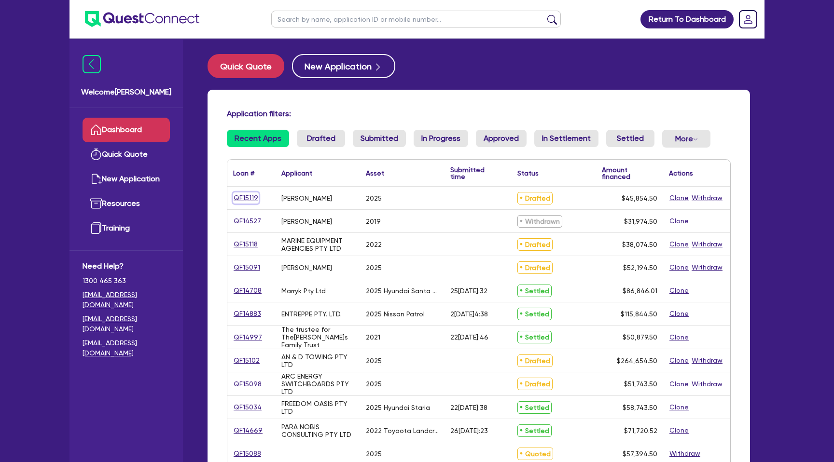
click at [244, 197] on link "QF15119" at bounding box center [246, 198] width 26 height 11
select select "CARS_AND_LIGHT_TRUCKS"
select select "PASSENGER_VEHICLES"
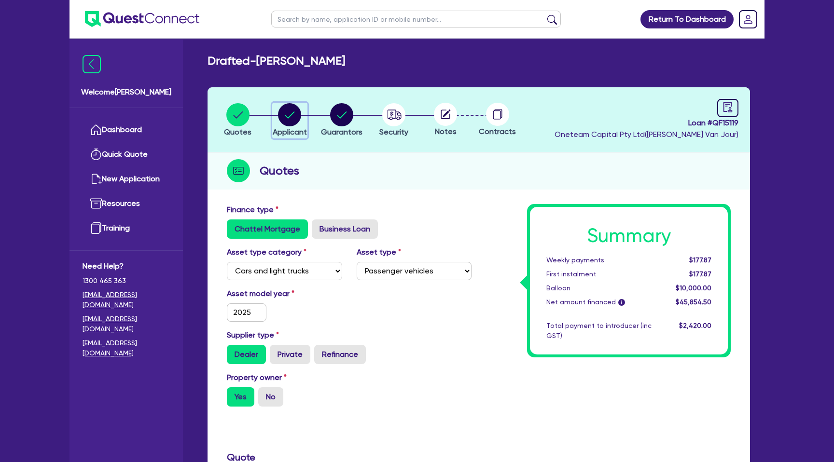
click at [293, 114] on circle "button" at bounding box center [289, 114] width 23 height 23
select select "SOLE_TRADER"
select select "BUILDING_CONSTRUCTION"
select select "TRADES_SERVICES_CONSUMERS"
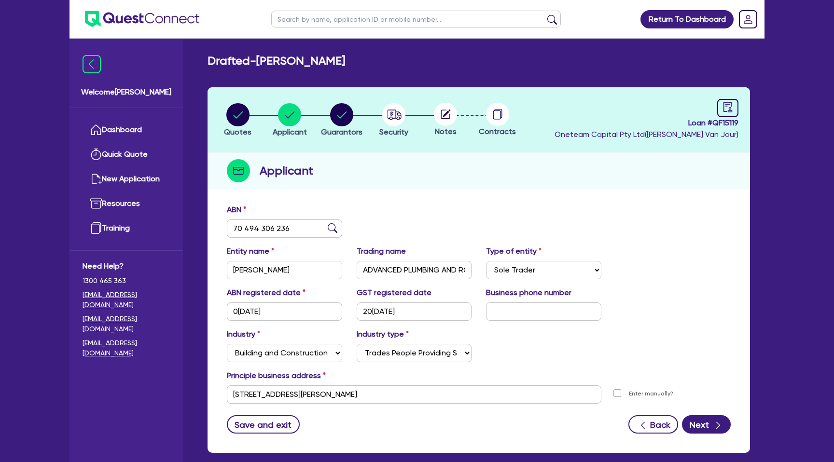
click at [474, 94] on header "Quotes Applicant [GEOGRAPHIC_DATA] Security Notes Contracts Loan # QF15119 Onet…" at bounding box center [478, 119] width 542 height 65
click at [333, 116] on circle "button" at bounding box center [341, 114] width 23 height 23
select select "MR"
select select "VIC"
select select "MARRIED"
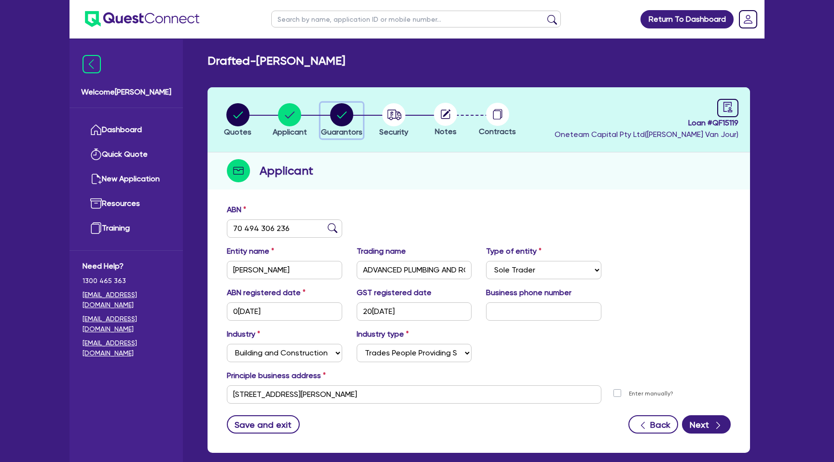
select select "PROPERTY"
select select "CASH"
select select "MORTGAGE"
select select "VEHICLE_LOAN"
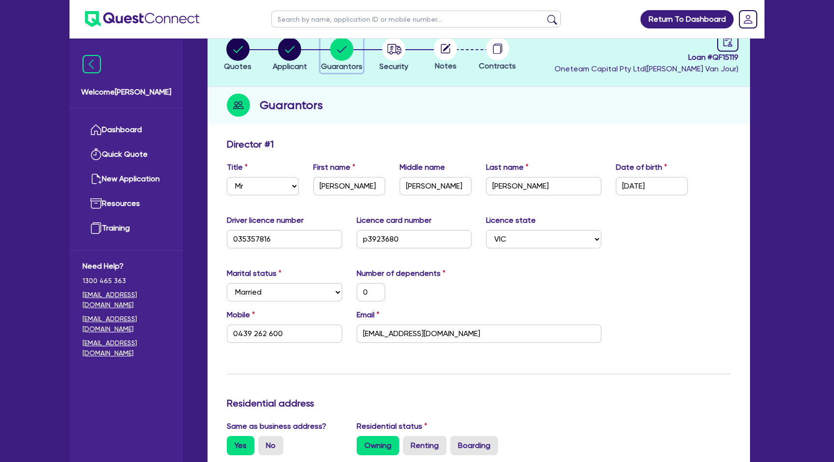
scroll to position [68, 0]
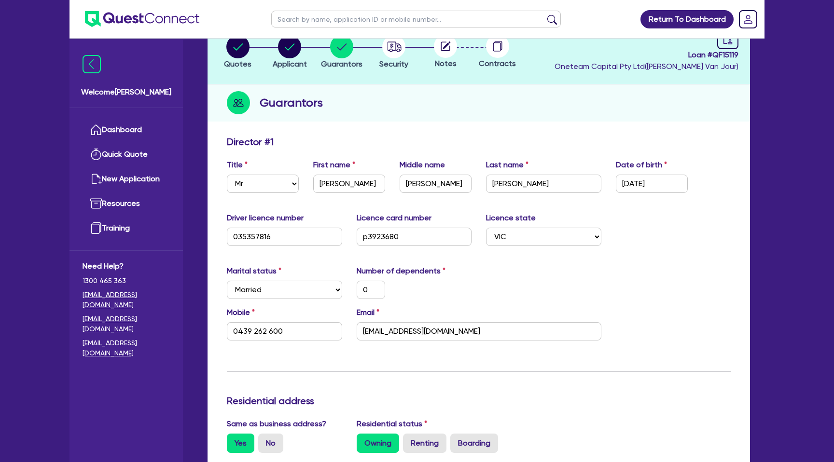
click at [608, 110] on div "Guarantors" at bounding box center [478, 102] width 542 height 37
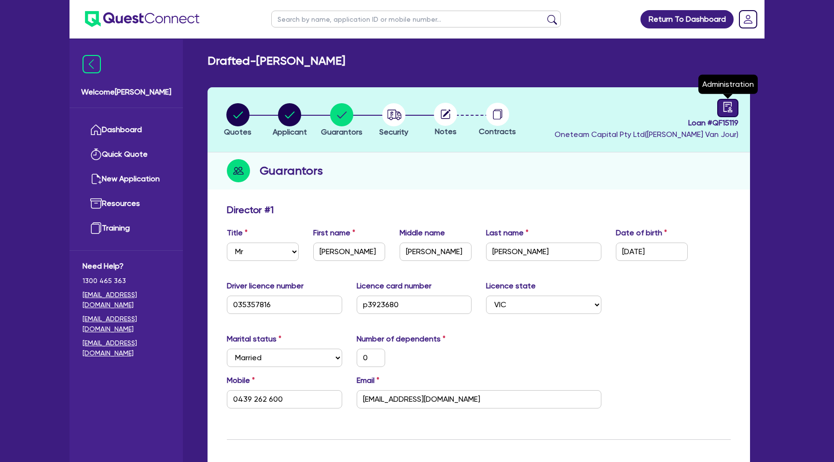
click at [733, 105] on link at bounding box center [727, 108] width 21 height 18
select select "DRAFTED_NEW"
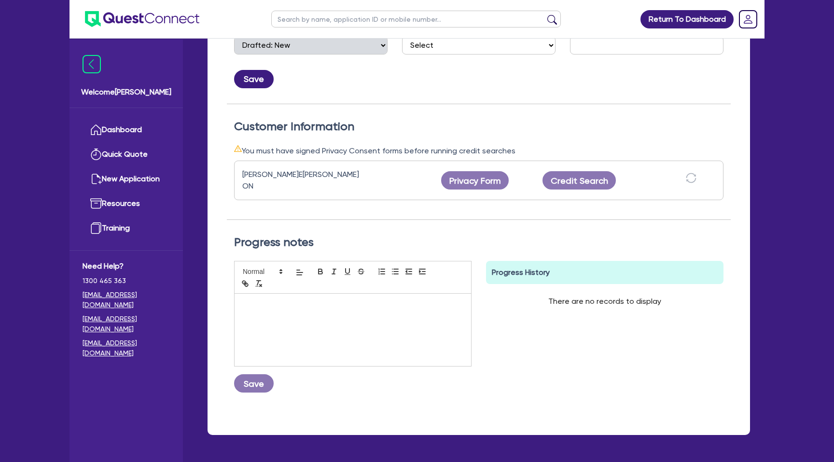
scroll to position [236, 0]
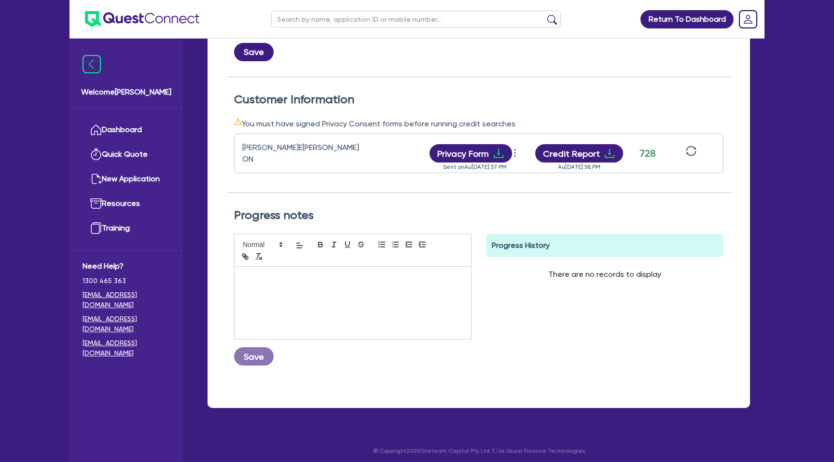
click at [289, 280] on div at bounding box center [353, 303] width 236 height 72
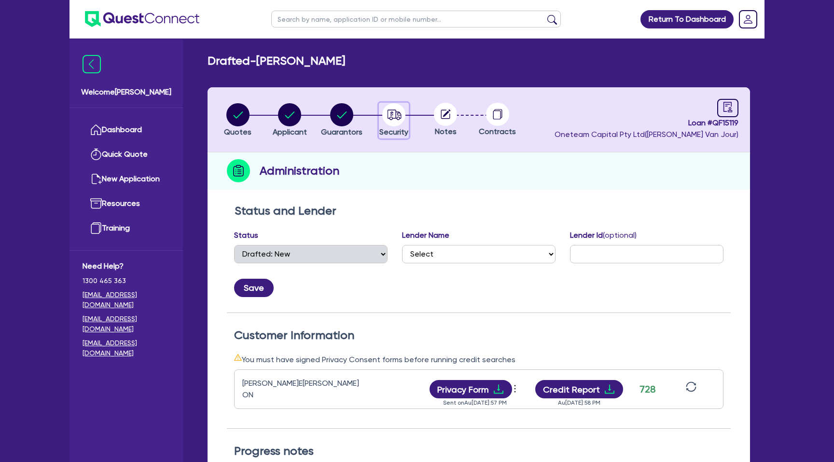
click at [403, 114] on circle "button" at bounding box center [393, 114] width 23 height 23
select select "CARS_AND_LIGHT_TRUCKS"
select select "PASSENGER_VEHICLES"
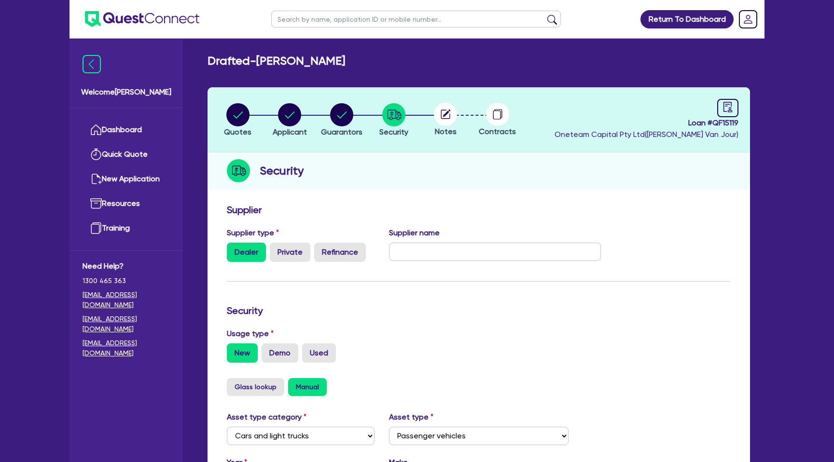
click at [451, 102] on header "Quotes Applicant [GEOGRAPHIC_DATA] Security Notes Contracts Loan # QF15119 Onet…" at bounding box center [478, 119] width 542 height 65
click at [449, 113] on circle at bounding box center [445, 114] width 23 height 23
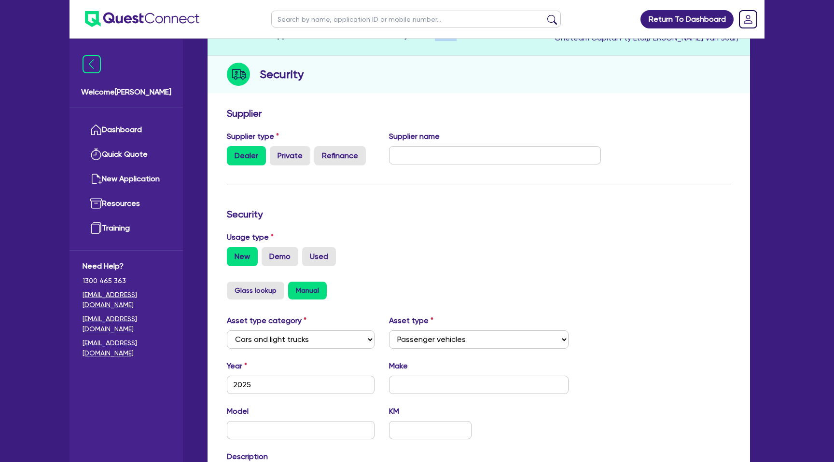
scroll to position [280, 0]
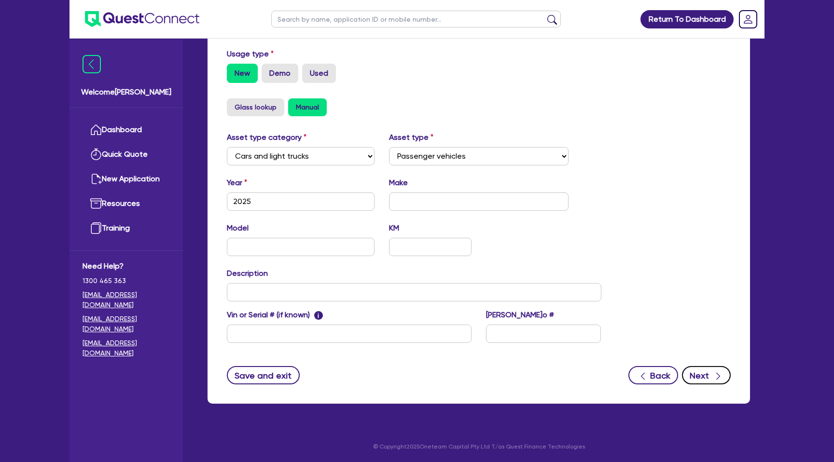
click at [711, 376] on button "Next" at bounding box center [706, 375] width 49 height 18
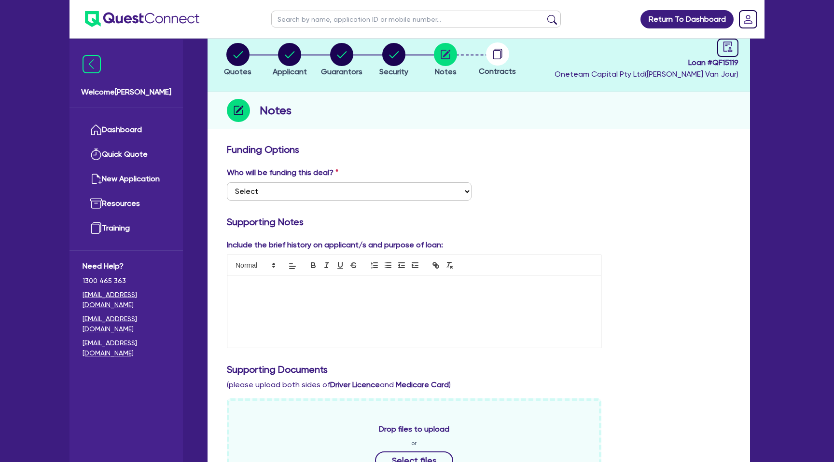
scroll to position [77, 0]
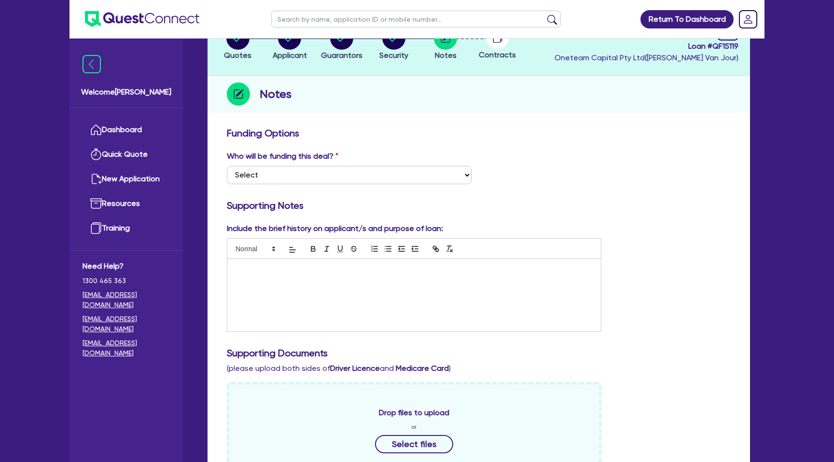
click at [273, 278] on div at bounding box center [413, 295] width 373 height 72
click at [311, 172] on select "Select I want Quest to fund 100% I will fund 100% I will co-fund with Quest Oth…" at bounding box center [349, 175] width 245 height 18
select select "Other"
click at [227, 166] on select "Select I want Quest to fund 100% I will fund 100% I will co-fund with Quest Oth…" at bounding box center [349, 175] width 245 height 18
click at [508, 127] on h3 "Funding Options" at bounding box center [479, 133] width 504 height 12
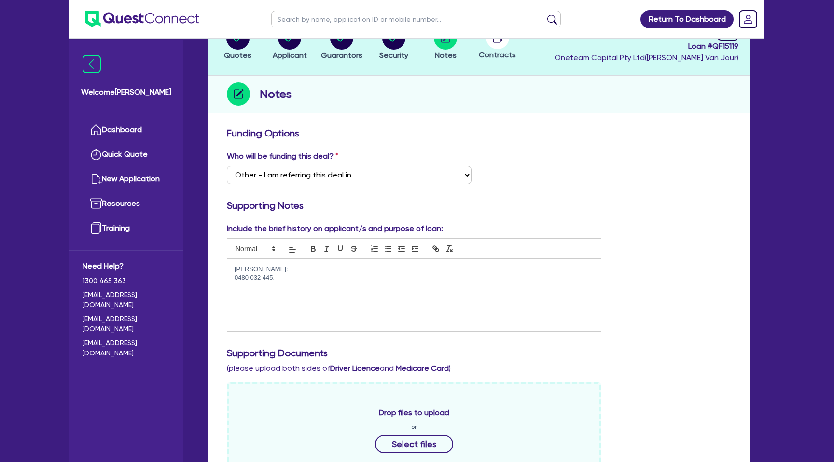
click at [286, 278] on p "0480 032 445." at bounding box center [414, 278] width 359 height 9
click at [261, 273] on p "[PERSON_NAME]:" at bounding box center [414, 269] width 359 height 9
click at [281, 279] on p "0480 032 445." at bounding box center [414, 278] width 359 height 9
click at [620, 140] on div "Funding Options" at bounding box center [479, 134] width 518 height 15
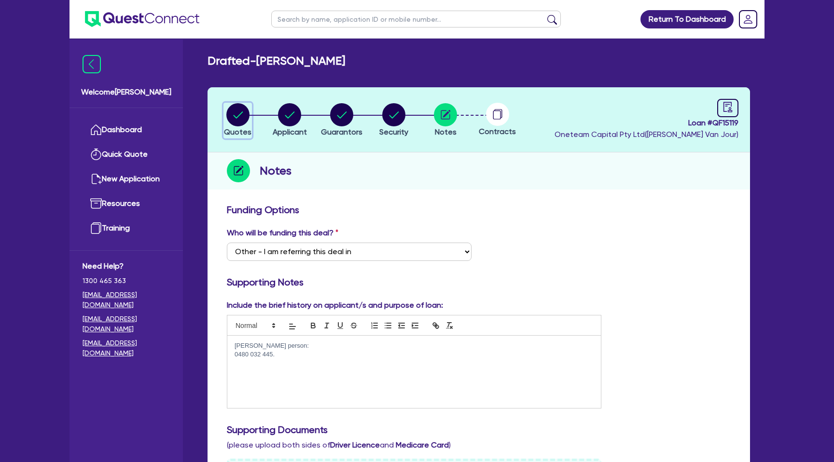
click at [234, 112] on circle "button" at bounding box center [237, 114] width 23 height 23
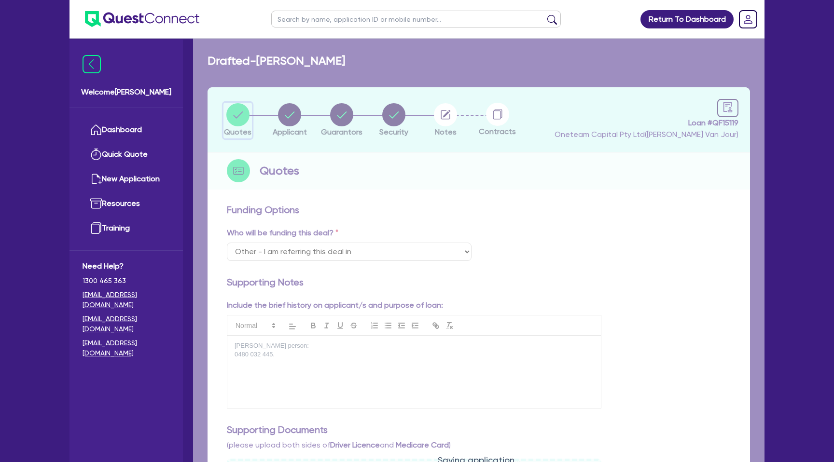
select select "CARS_AND_LIGHT_TRUCKS"
select select "PASSENGER_VEHICLES"
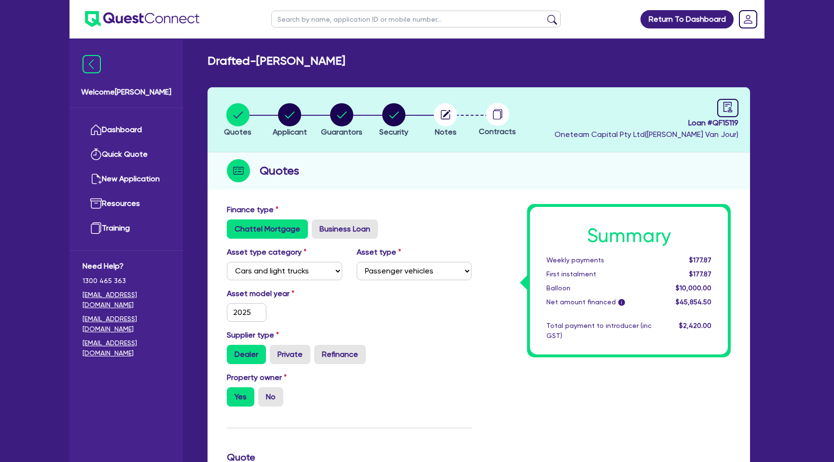
click at [716, 111] on div "Loan # QF15119 Oneteam Capital Pty Ltd [PERSON_NAME] )" at bounding box center [646, 119] width 184 height 41
click at [726, 107] on icon "audit" at bounding box center [727, 107] width 11 height 11
select select "DRAFTED_NEW"
select select "Other"
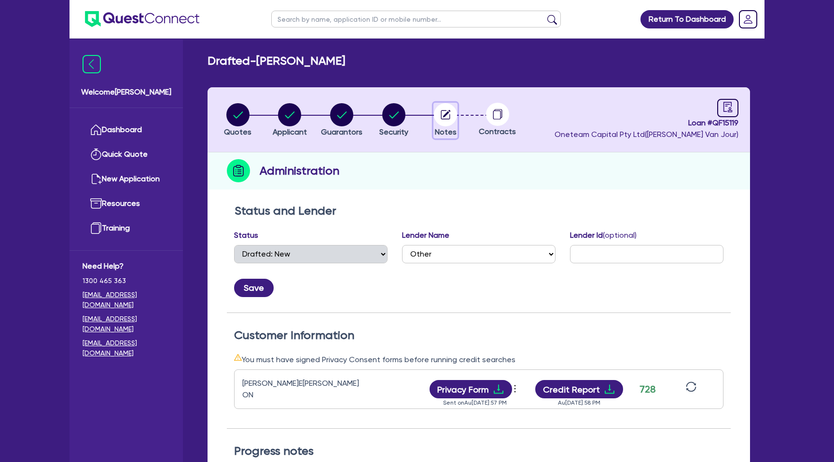
click at [453, 119] on circle "button" at bounding box center [445, 114] width 23 height 23
select select "Other"
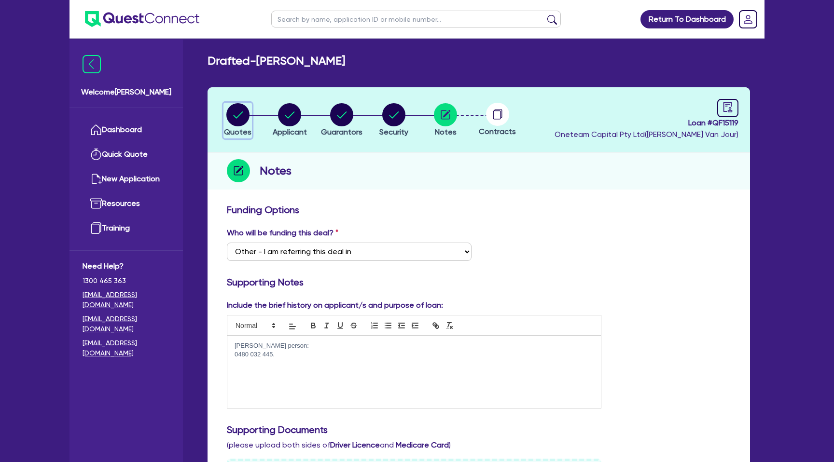
click at [240, 116] on circle "button" at bounding box center [237, 114] width 23 height 23
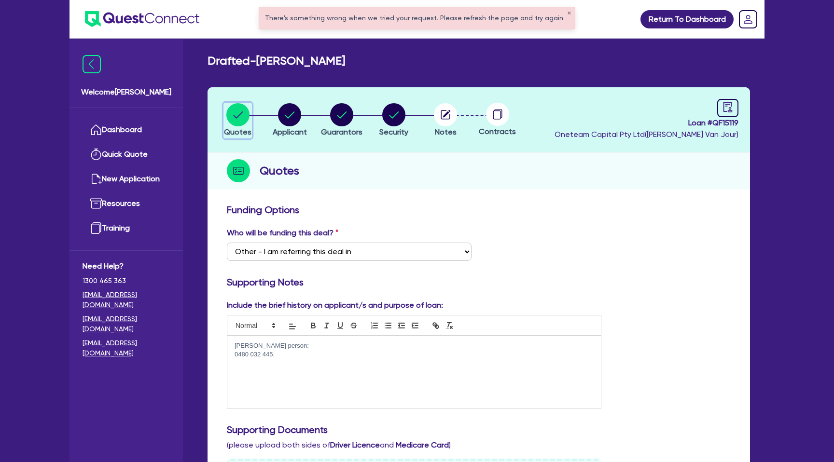
click at [241, 116] on circle "button" at bounding box center [237, 114] width 23 height 23
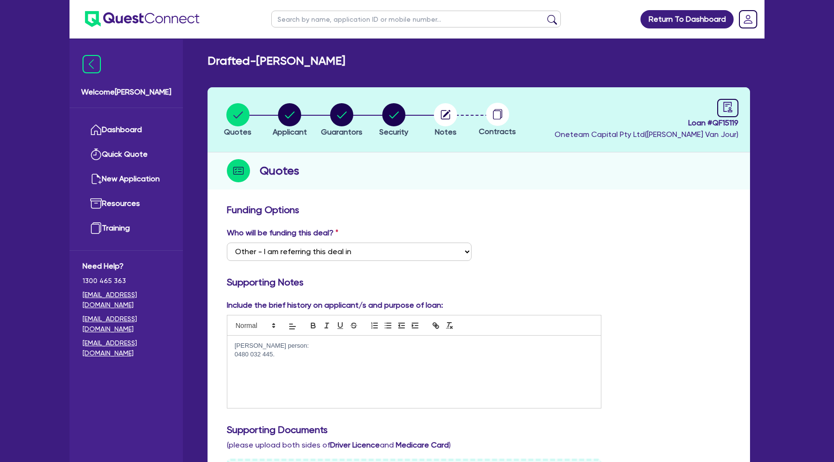
click at [295, 349] on p "[PERSON_NAME] person:" at bounding box center [414, 346] width 359 height 9
click at [282, 359] on p "0480 032 445." at bounding box center [414, 354] width 359 height 9
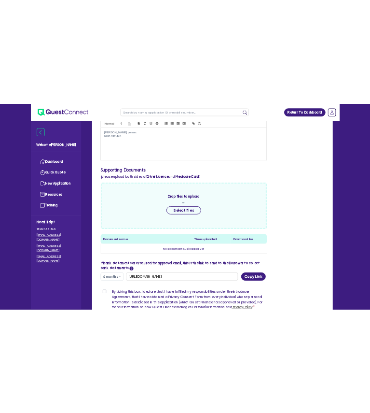
scroll to position [283, 0]
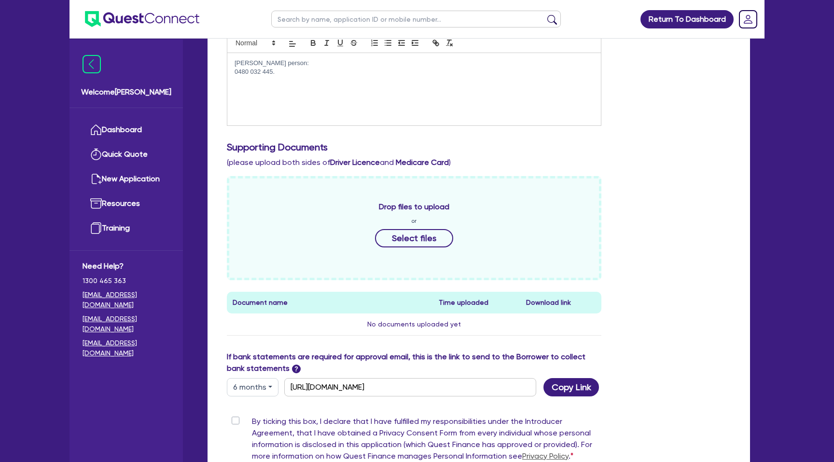
click at [411, 225] on span "or" at bounding box center [413, 221] width 5 height 9
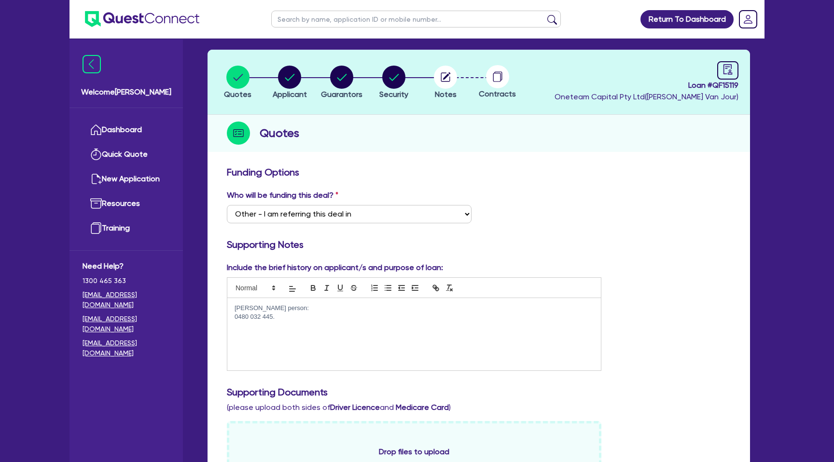
scroll to position [0, 0]
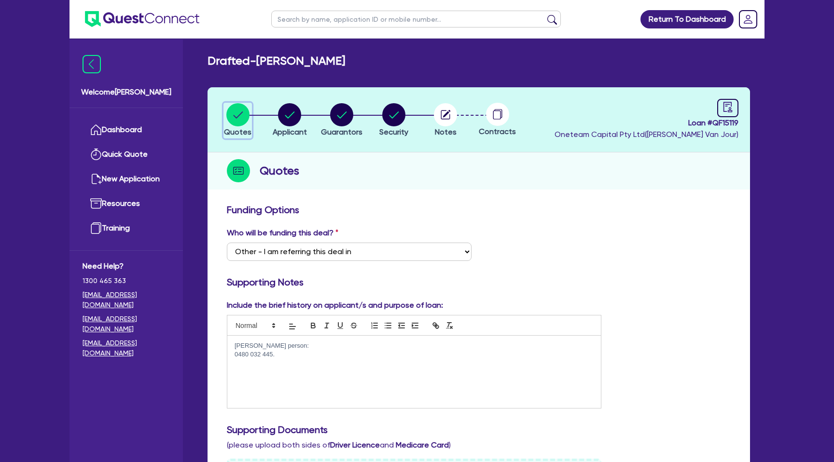
click at [229, 109] on circle "button" at bounding box center [237, 114] width 23 height 23
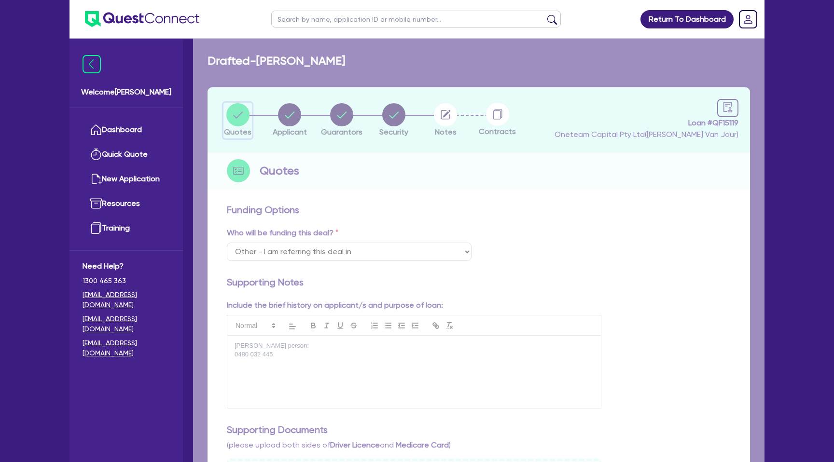
select select "CARS_AND_LIGHT_TRUCKS"
select select "PASSENGER_VEHICLES"
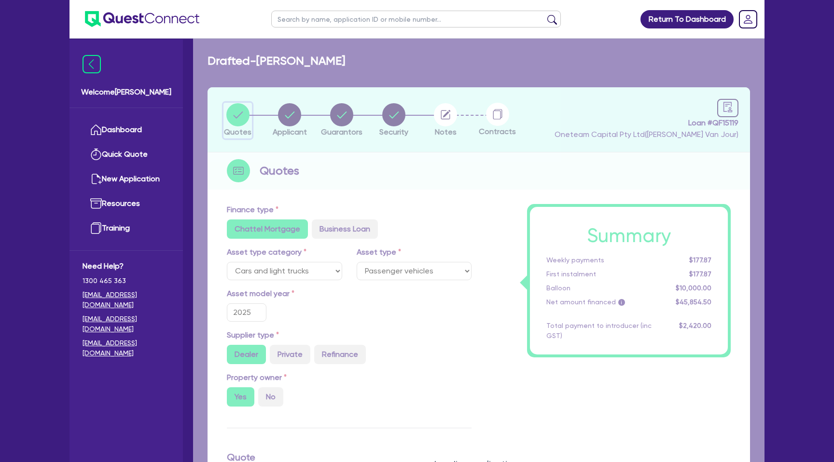
type input "62,780"
type input "20,000"
type input "15.92"
type input "10,000"
type input "2,200"
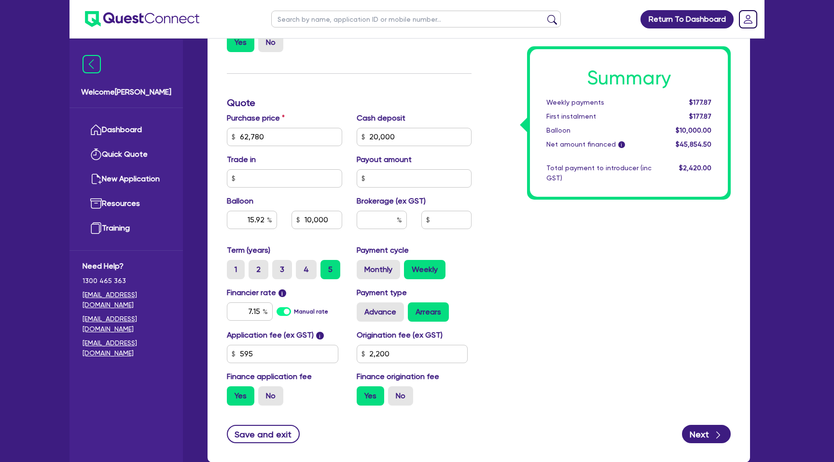
scroll to position [375, 0]
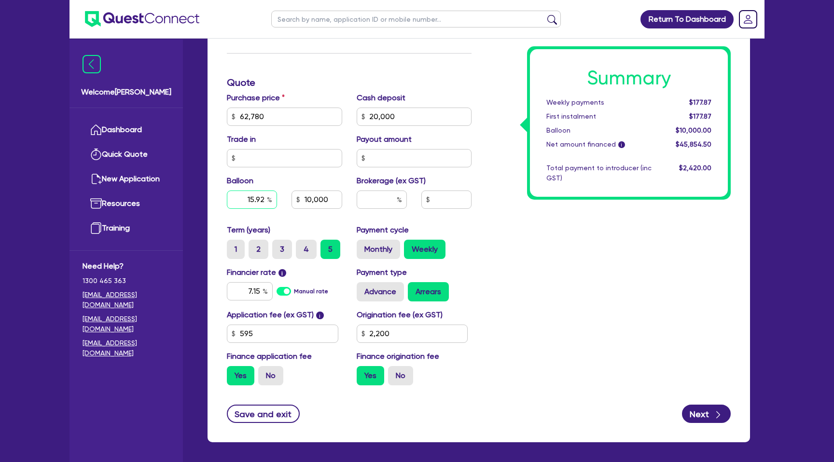
click at [264, 200] on input "15.92" at bounding box center [252, 200] width 50 height 18
type input "62,780"
type input "20,000"
type input "15.92"
type input "10,000"
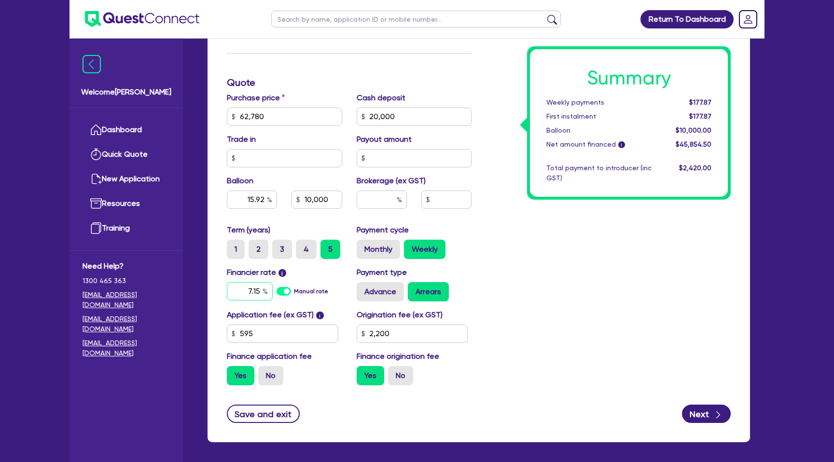
type input "2,200"
click at [262, 289] on input "7.15" at bounding box center [250, 291] width 46 height 18
type input "62,780"
type input "20,000"
type input "15.92"
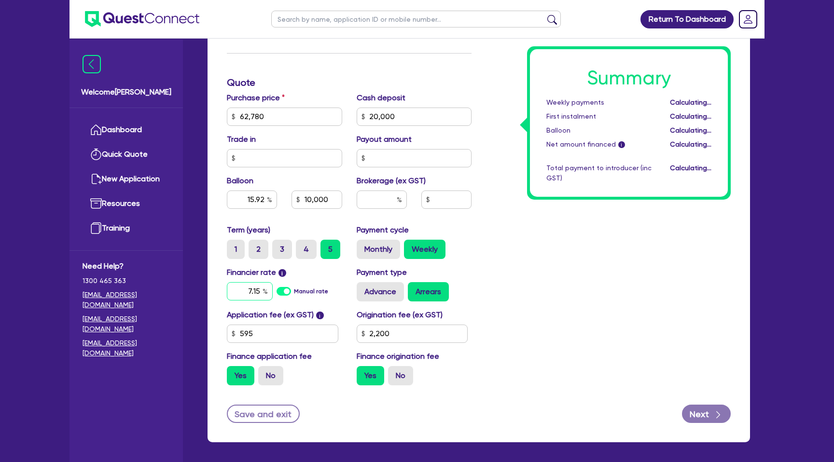
type input "10,000"
type input "2,200"
type input "7"
type input "6.99"
type input "62,780"
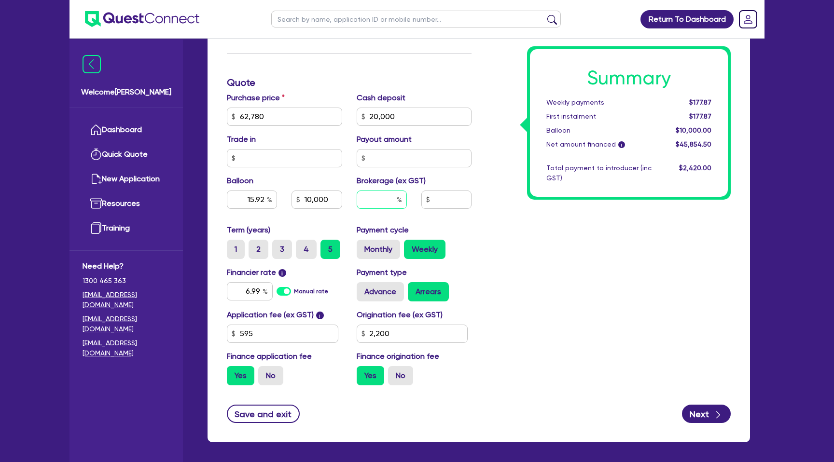
type input "20,000"
type input "15.92"
type input "10,000"
type input "2,200"
click at [371, 202] on input "text" at bounding box center [382, 200] width 50 height 18
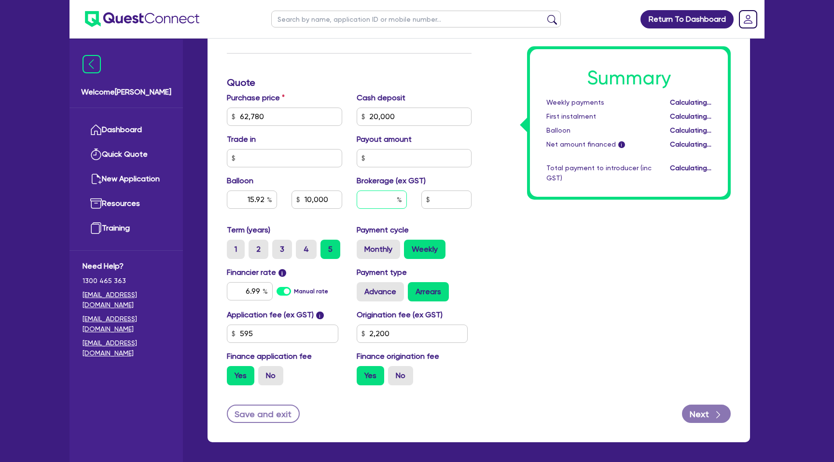
type input "62,780"
type input "20,000"
type input "15.92"
type input "10,000"
type input "2,200"
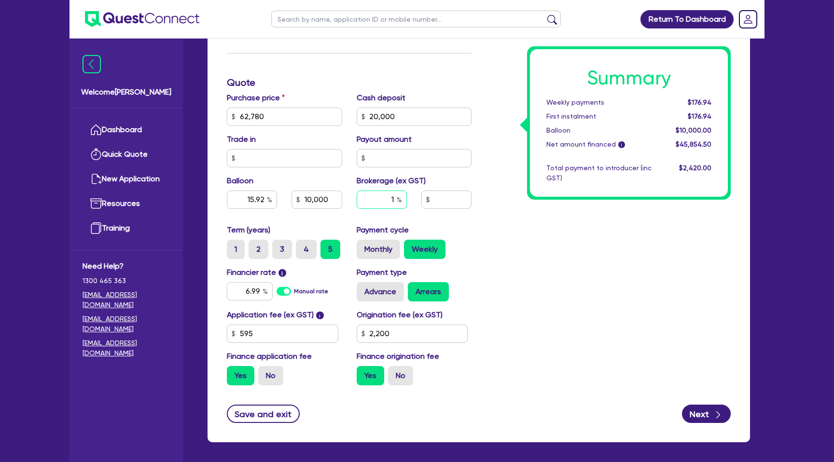
type input "1"
type input "62,780"
type input "20,000"
type input "15.92"
type input "10,000"
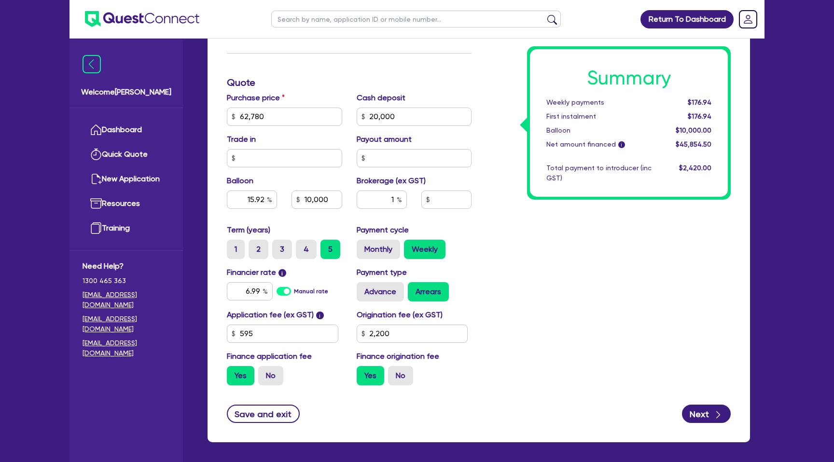
type input "2,200"
click at [560, 242] on div "Summary Weekly payments Calculating... First instalment Calculating... Balloon …" at bounding box center [608, 111] width 259 height 564
type input "62,780"
type input "20,000"
type input "15.92"
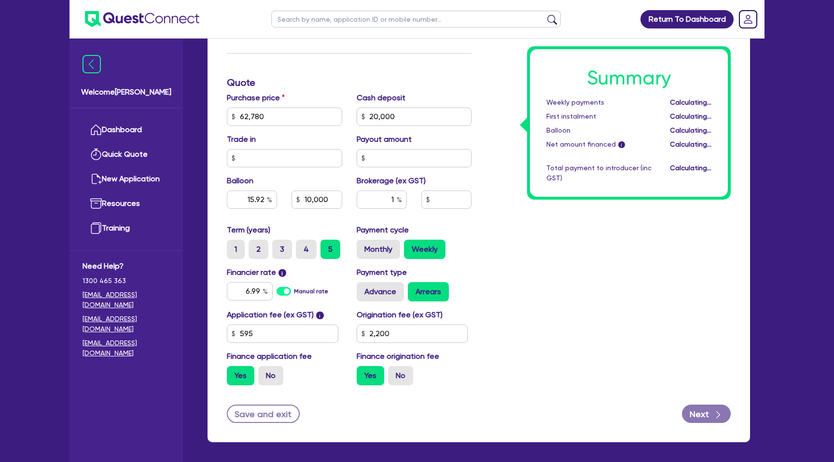
type input "10,000"
type input "458.55"
type input "2,200"
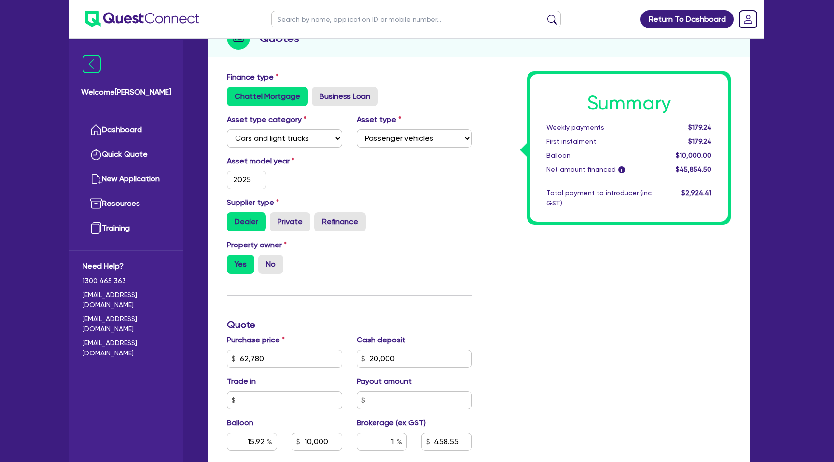
scroll to position [0, 0]
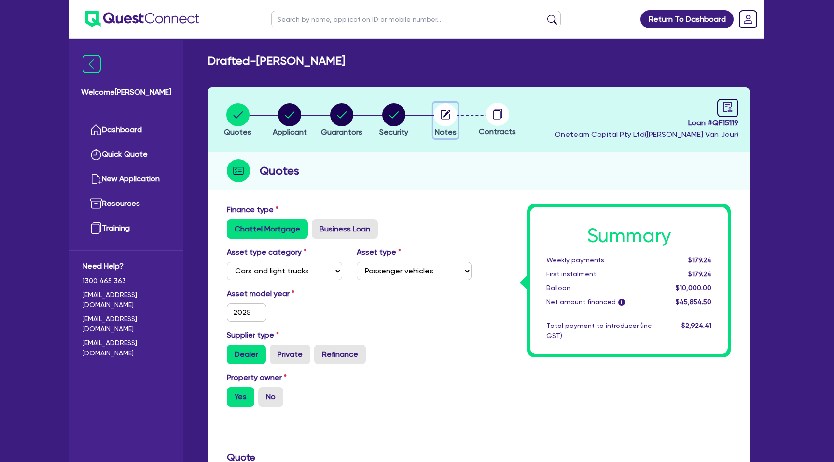
click at [441, 111] on circle "button" at bounding box center [445, 114] width 23 height 23
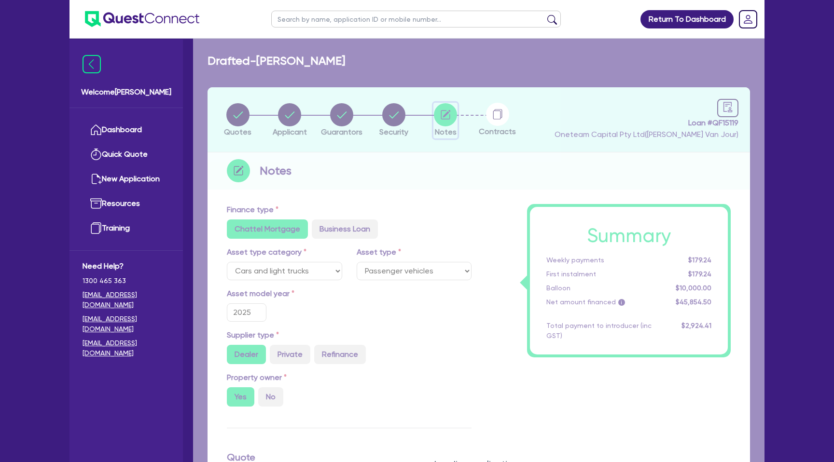
select select "Other"
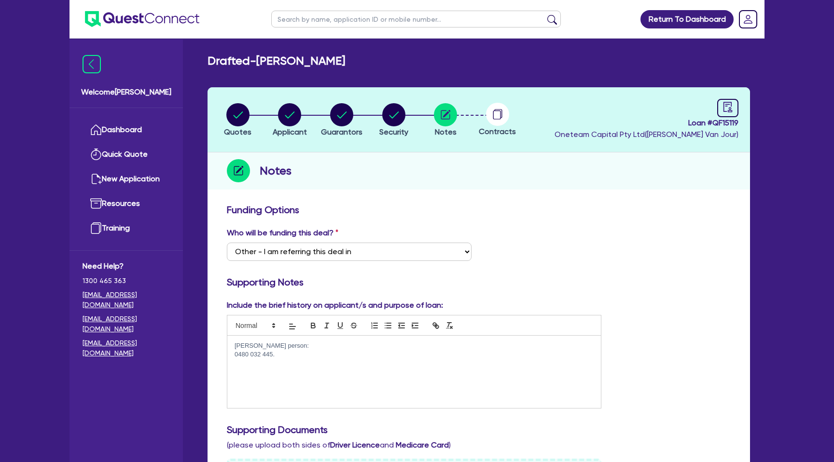
click at [288, 357] on p "0480 032 445." at bounding box center [414, 354] width 359 height 9
click at [702, 219] on div "Funding Options" at bounding box center [479, 211] width 518 height 15
click at [236, 123] on circle "button" at bounding box center [237, 114] width 23 height 23
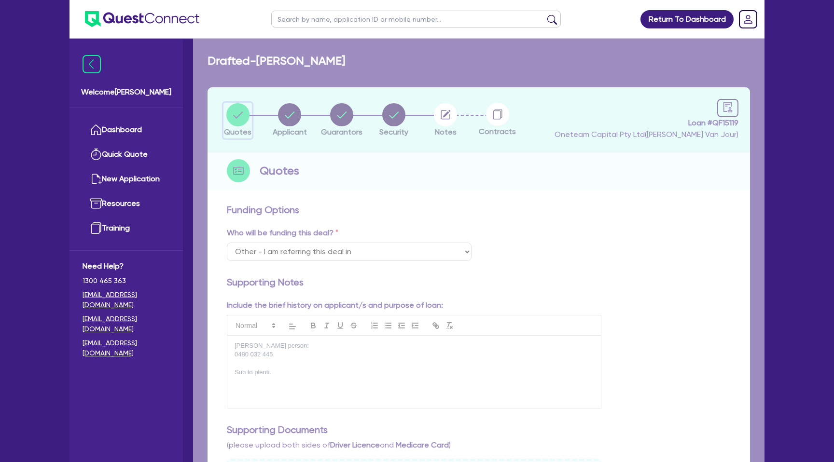
select select "CARS_AND_LIGHT_TRUCKS"
select select "PASSENGER_VEHICLES"
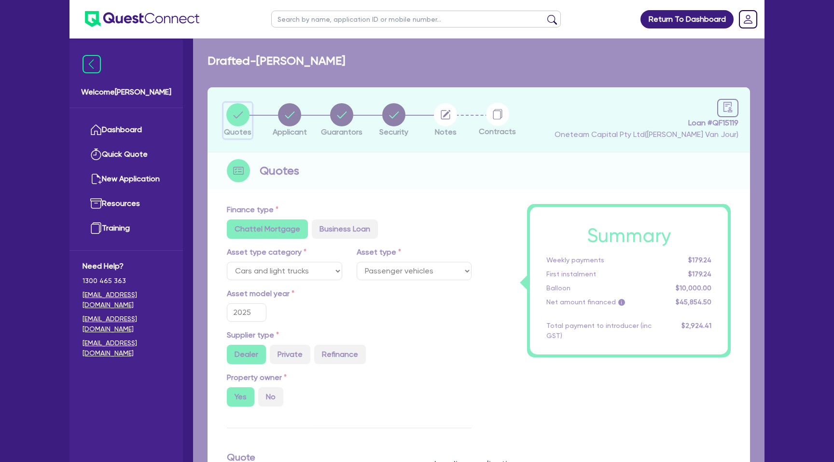
type input "62,780"
type input "20,000"
type input "15.92"
type input "10,000"
type input "2,200"
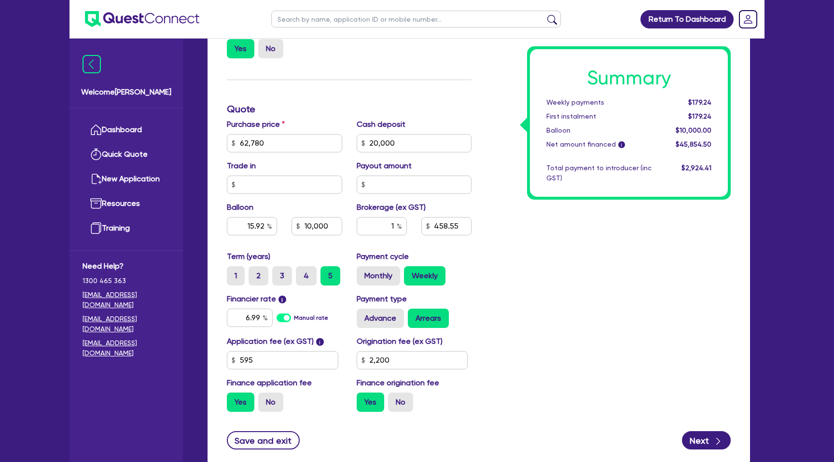
scroll to position [414, 0]
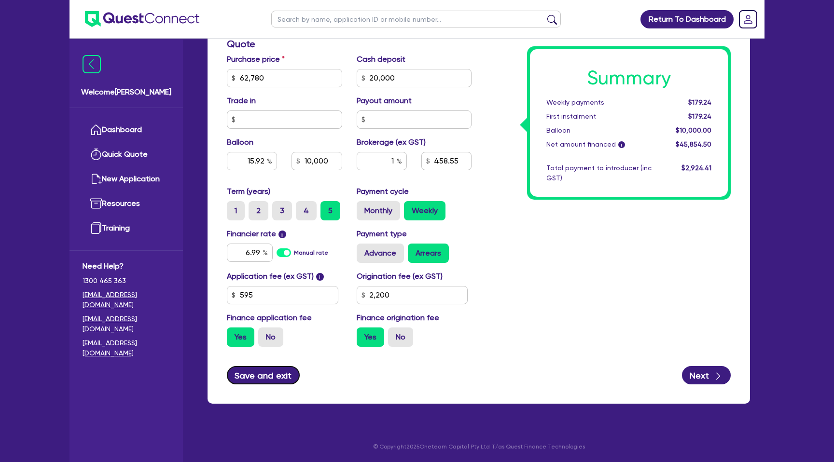
click at [267, 378] on button "Save and exit" at bounding box center [263, 375] width 73 height 18
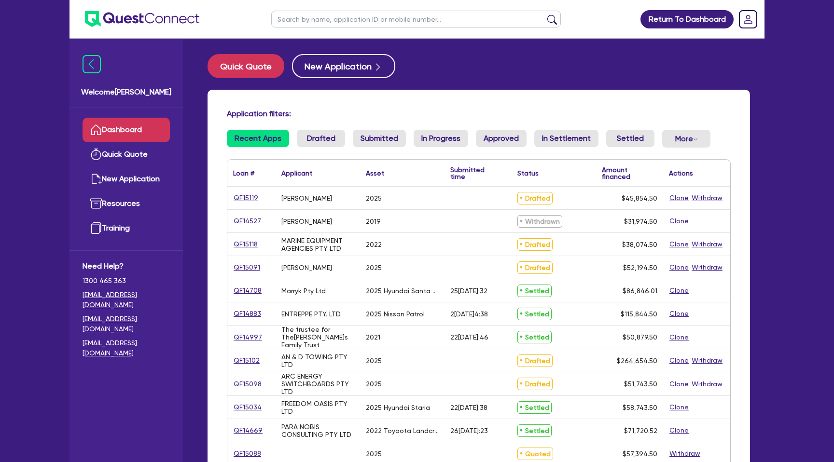
click at [770, 59] on div "Return To Dashboard Edit Profile Logout Welcome[PERSON_NAME] Quick Quote New Ap…" at bounding box center [416, 378] width 709 height 757
